Goal: Find specific page/section: Find specific page/section

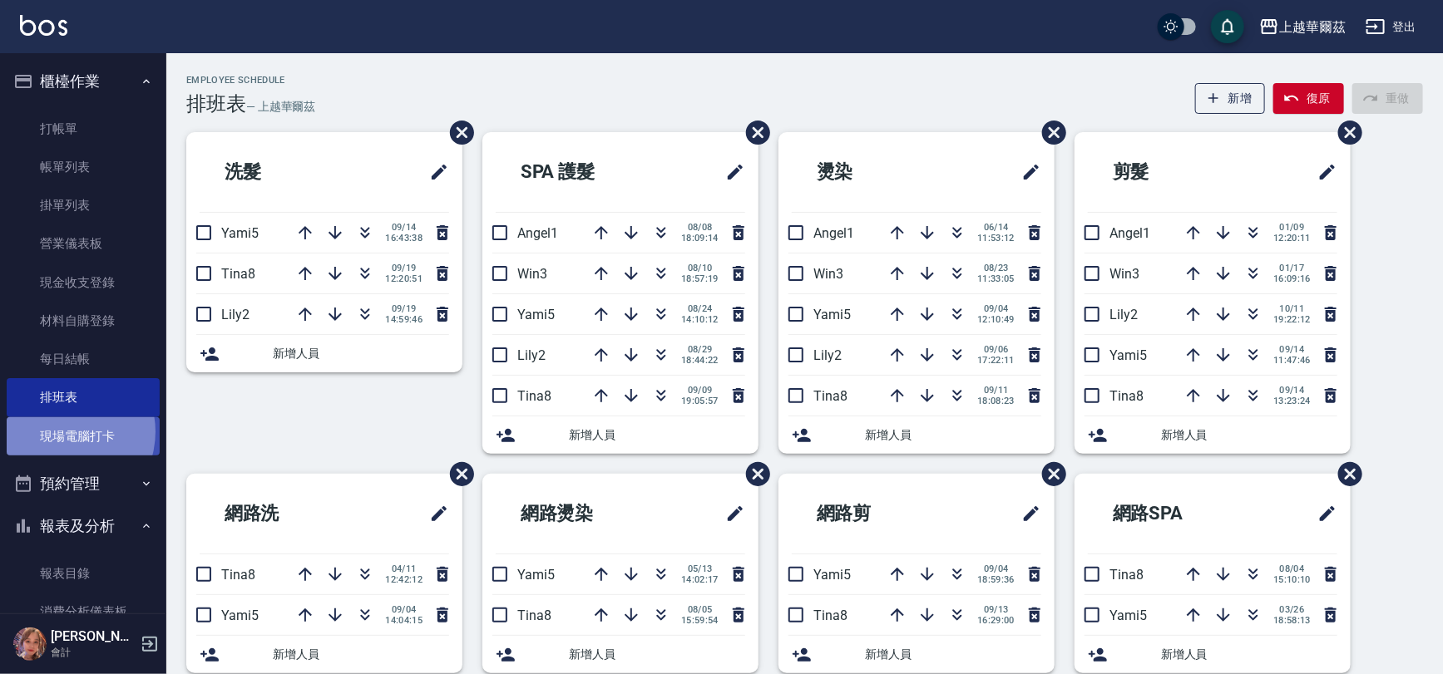
click at [61, 432] on link "現場電腦打卡" at bounding box center [83, 436] width 153 height 38
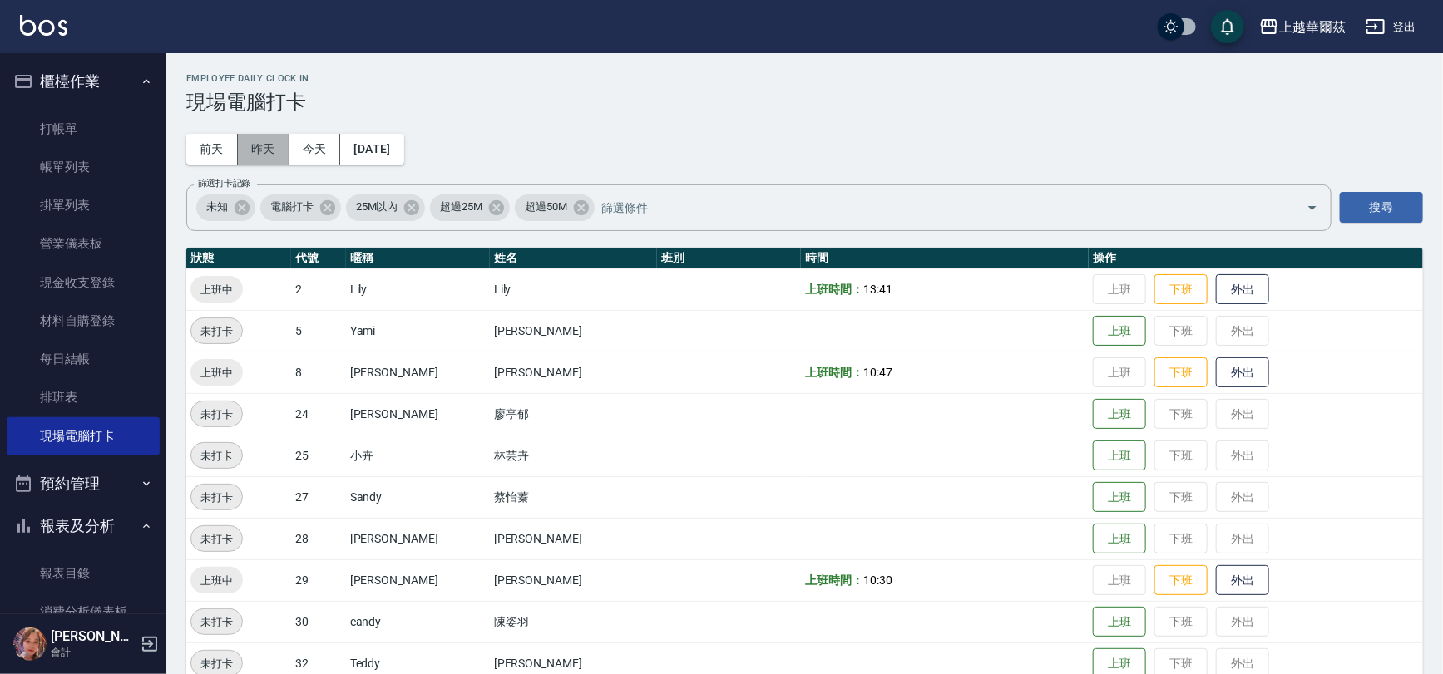
click at [270, 145] on button "昨天" at bounding box center [264, 149] width 52 height 31
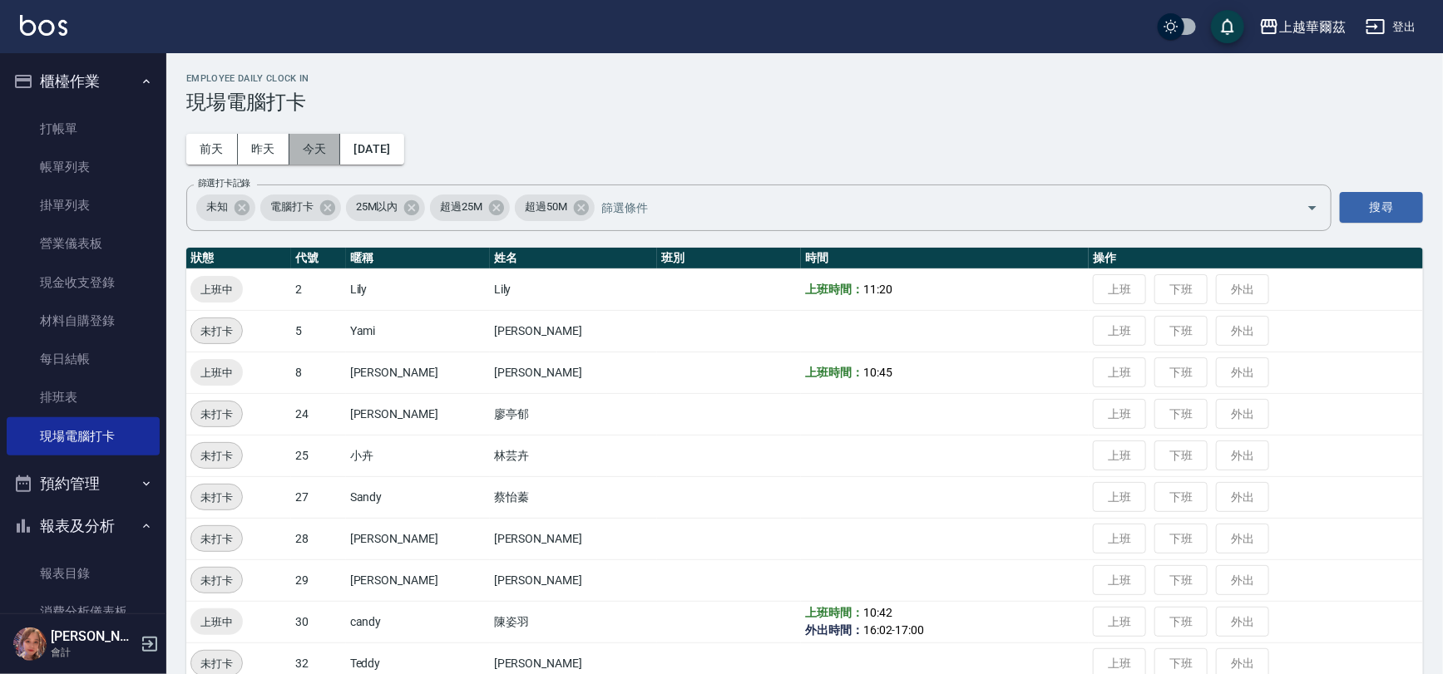
click at [317, 148] on button "今天" at bounding box center [315, 149] width 52 height 31
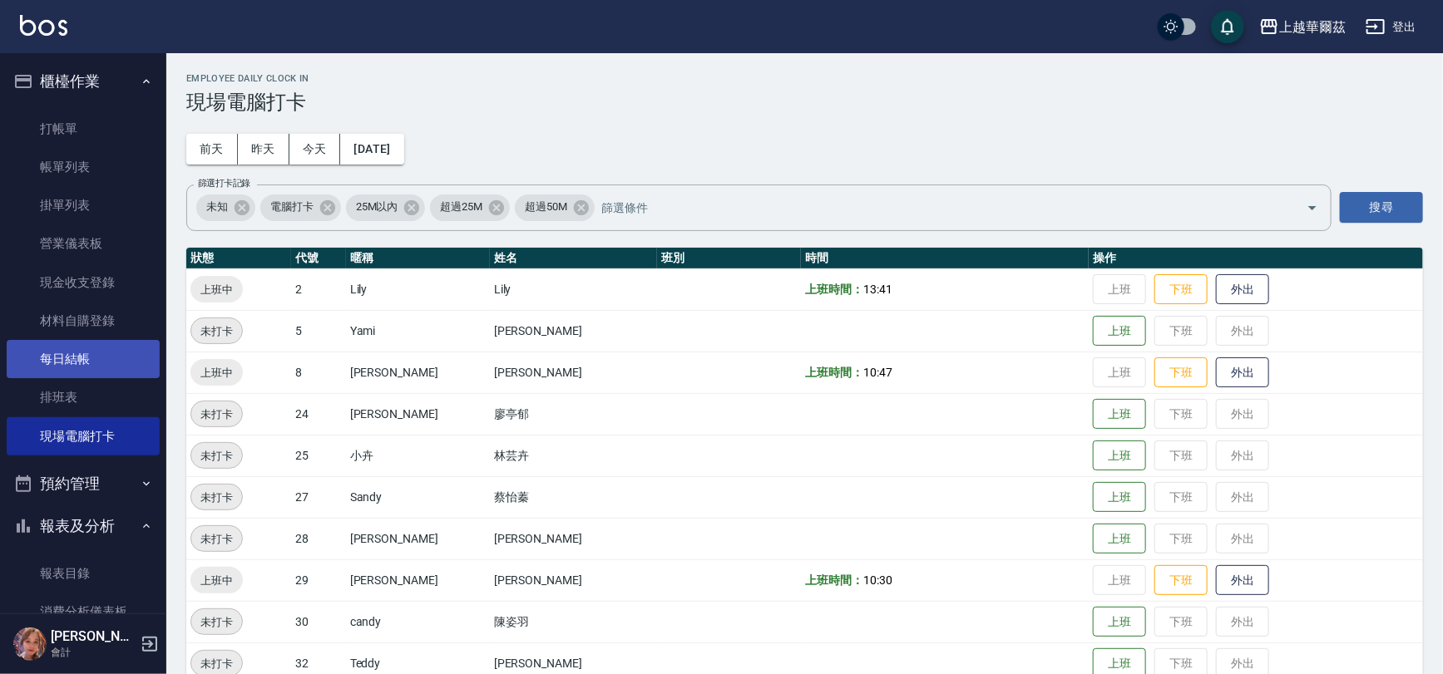
click at [83, 373] on link "每日結帳" at bounding box center [83, 359] width 153 height 38
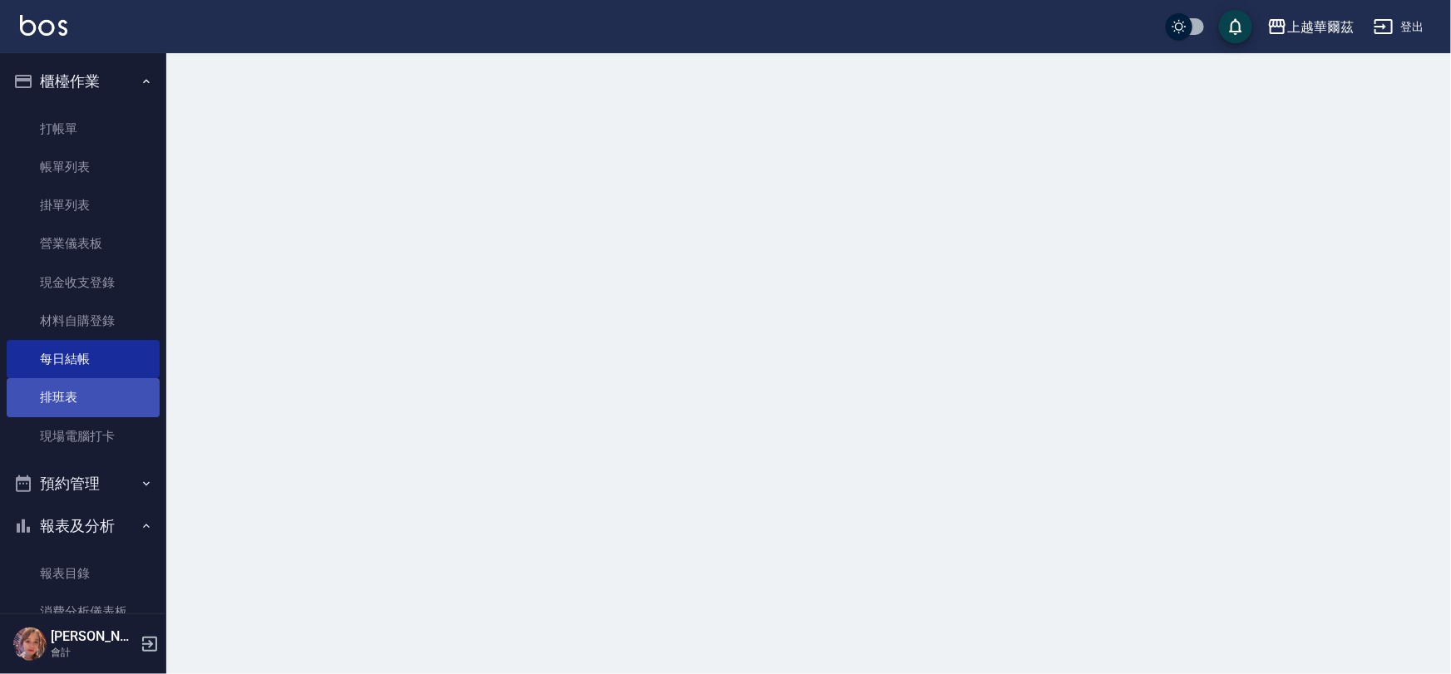
click at [75, 389] on link "排班表" at bounding box center [83, 397] width 153 height 38
